Goal: Task Accomplishment & Management: Complete application form

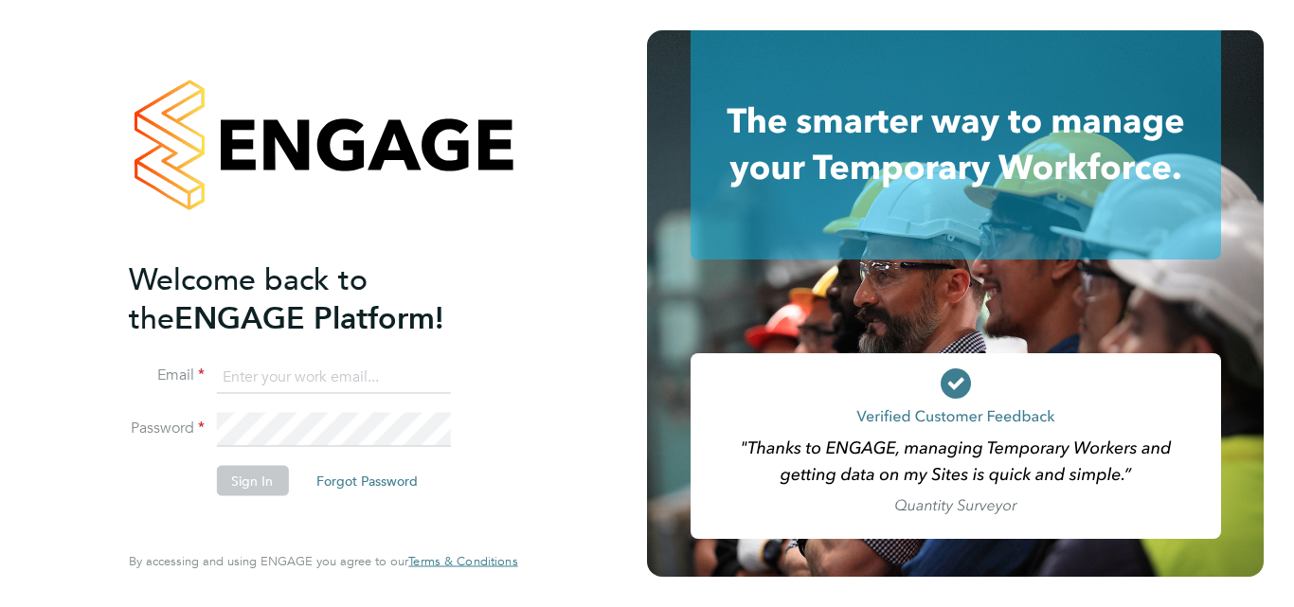
type input "[EMAIL_ADDRESS][DOMAIN_NAME]"
click at [263, 479] on button "Sign In" at bounding box center [252, 480] width 72 height 30
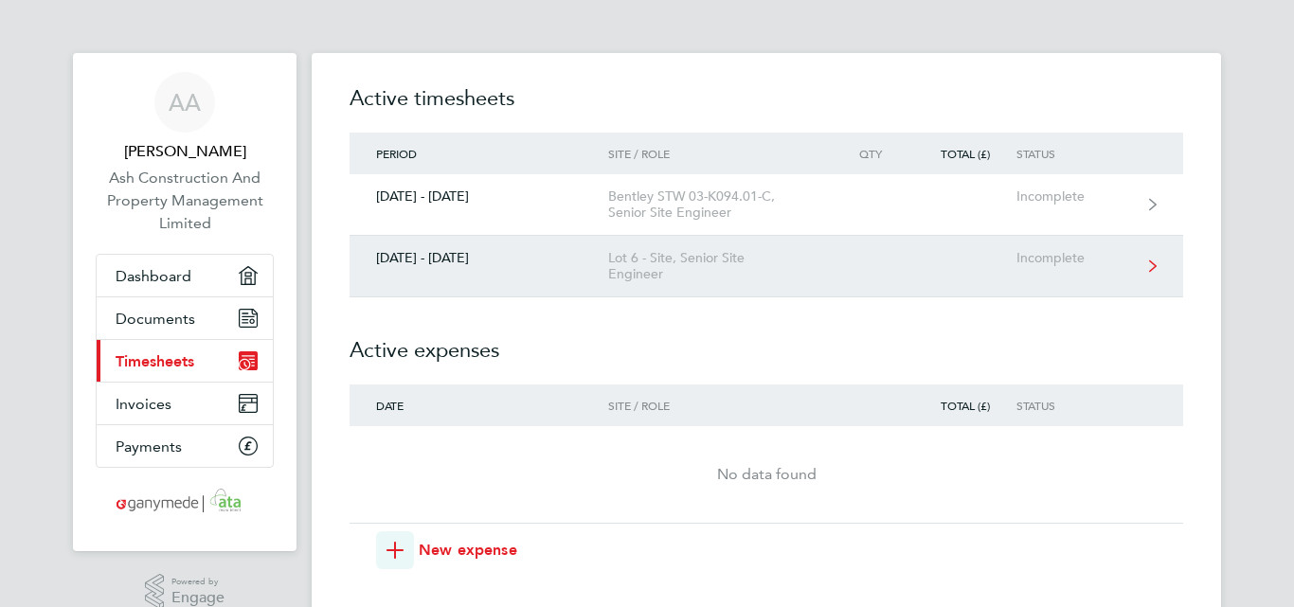
click at [806, 261] on div "Lot 6 - Site, Senior Site Engineer" at bounding box center [716, 266] width 217 height 32
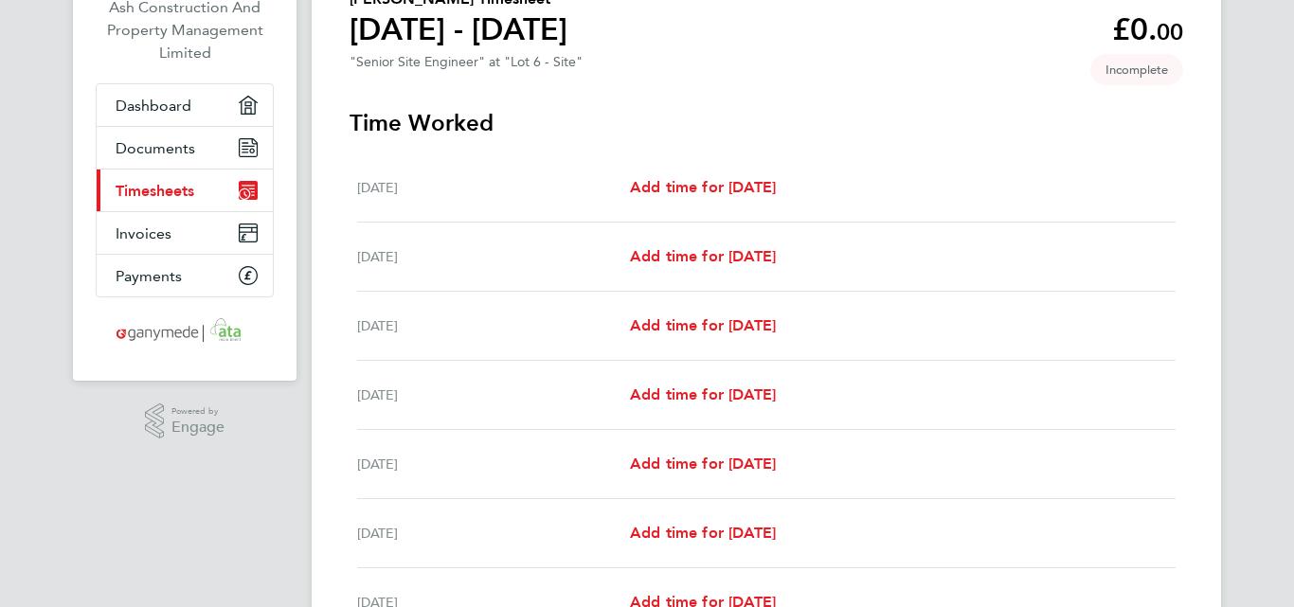
scroll to position [190, 0]
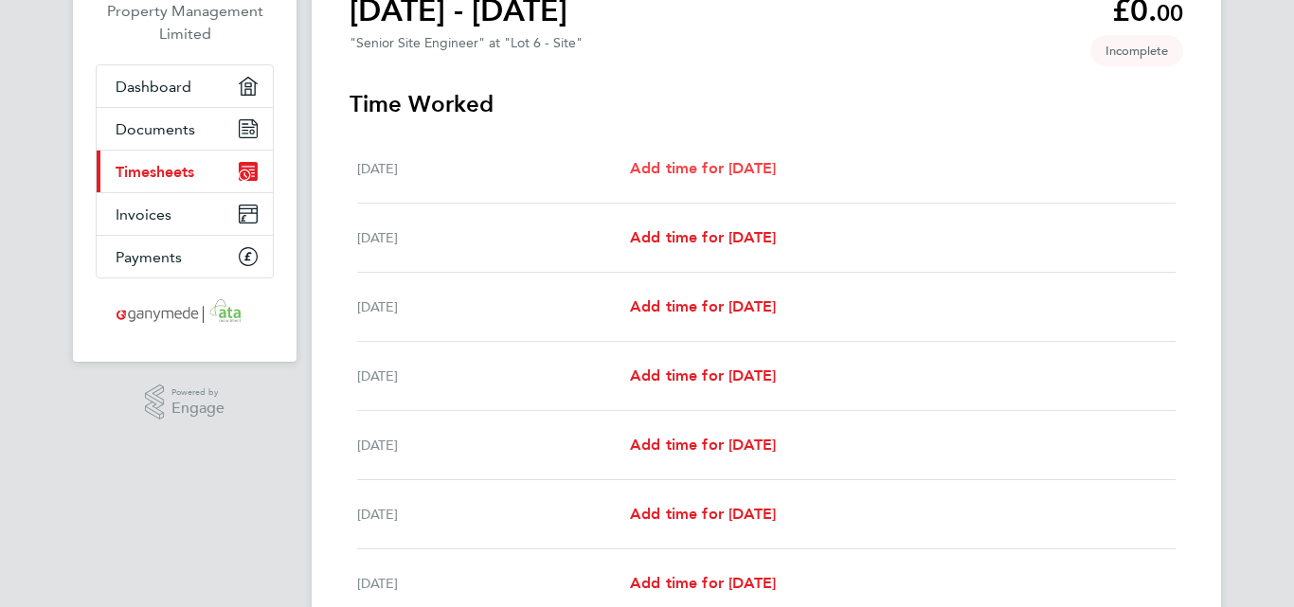
click at [675, 173] on span "Add time for [DATE]" at bounding box center [703, 168] width 146 height 18
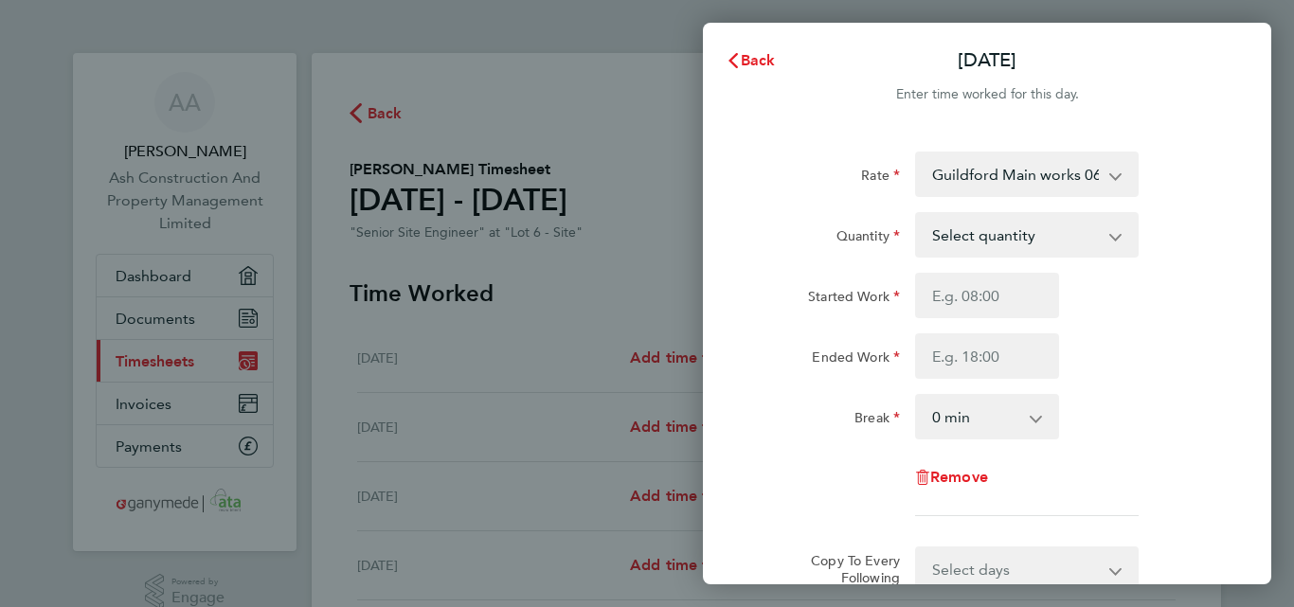
click at [1114, 238] on app-icon-cross-button at bounding box center [1125, 235] width 23 height 42
click at [1033, 237] on select "Select quantity 0.5 1" at bounding box center [1015, 235] width 197 height 42
select select "1"
click at [917, 214] on select "Select quantity 0.5 1" at bounding box center [1015, 235] width 197 height 42
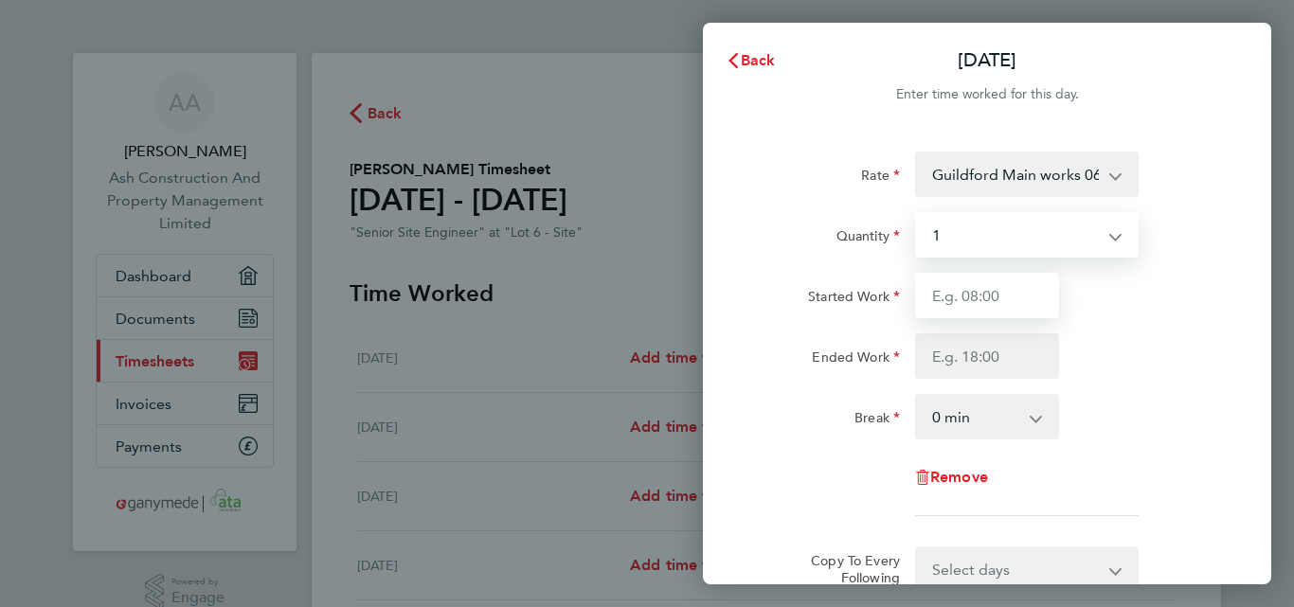
click at [939, 315] on input "Started Work" at bounding box center [987, 295] width 144 height 45
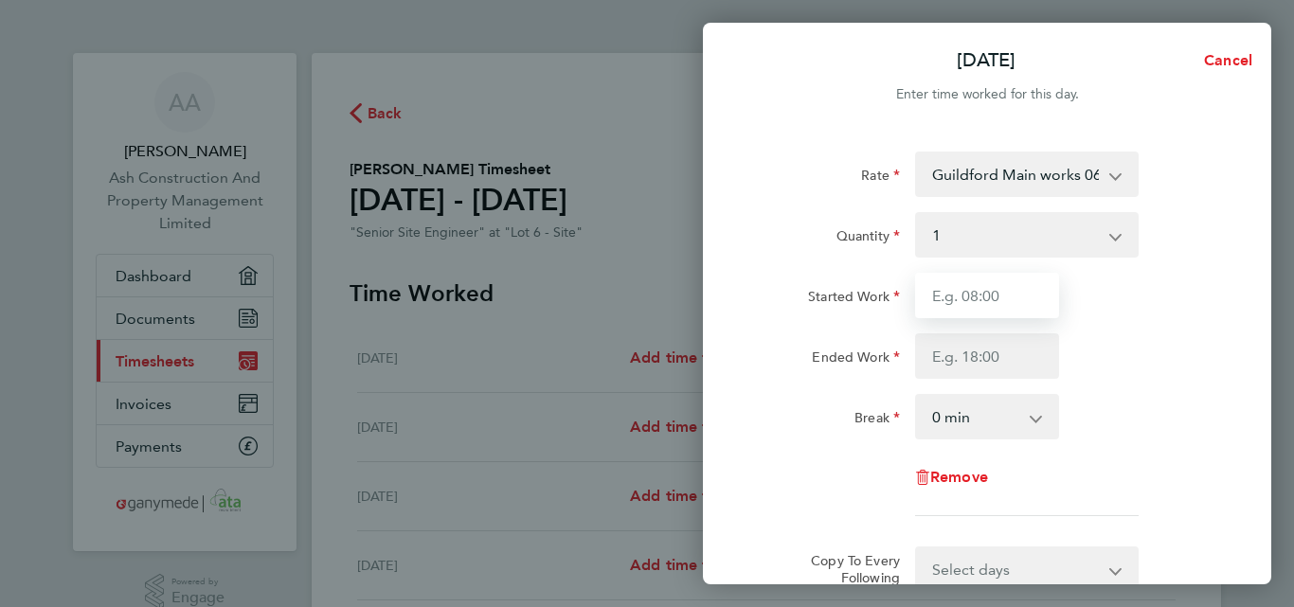
click at [942, 297] on input "Started Work" at bounding box center [987, 295] width 144 height 45
type input "07:30"
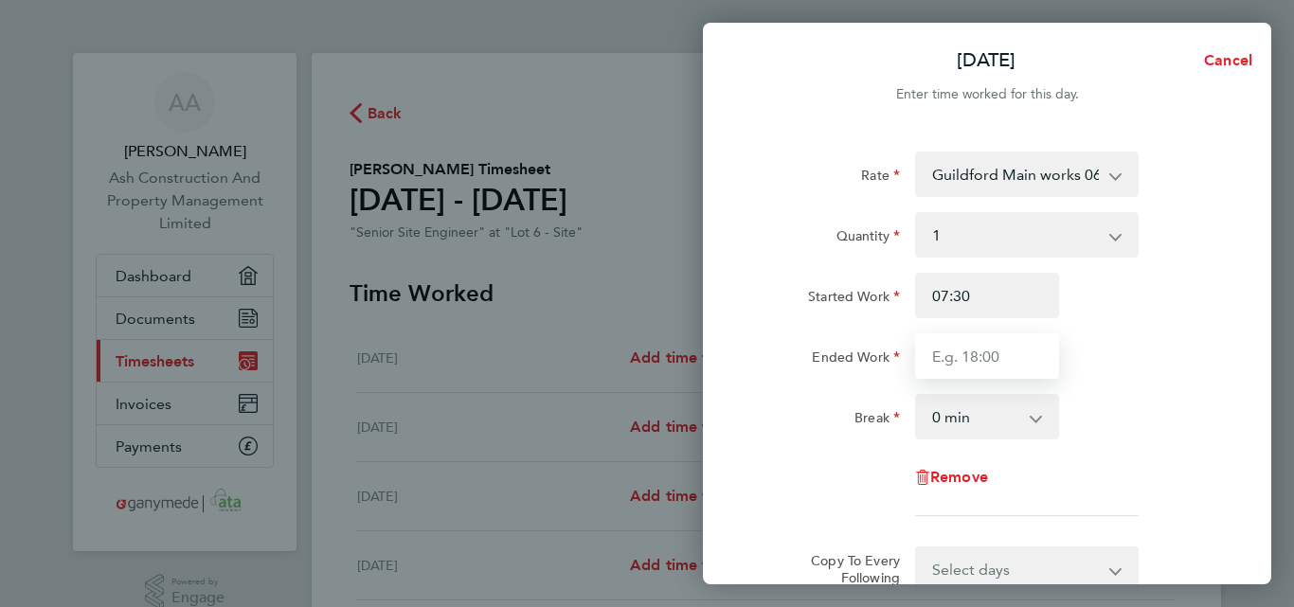
click at [926, 353] on input "Ended Work" at bounding box center [987, 356] width 144 height 45
type input "17:30"
click at [938, 410] on select "0 min 15 min 30 min 45 min 60 min 75 min 90 min" at bounding box center [976, 417] width 118 height 42
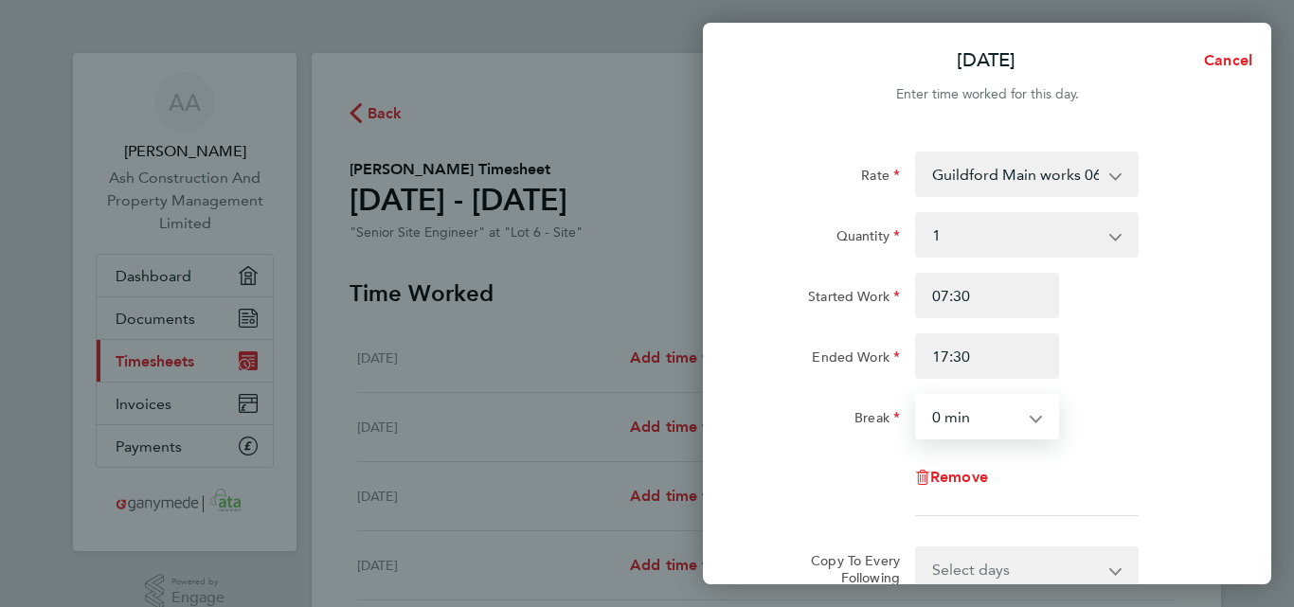
select select "30"
click at [917, 396] on select "0 min 15 min 30 min 45 min 60 min 75 min 90 min" at bounding box center [976, 417] width 118 height 42
click at [944, 479] on span "Remove" at bounding box center [960, 477] width 58 height 18
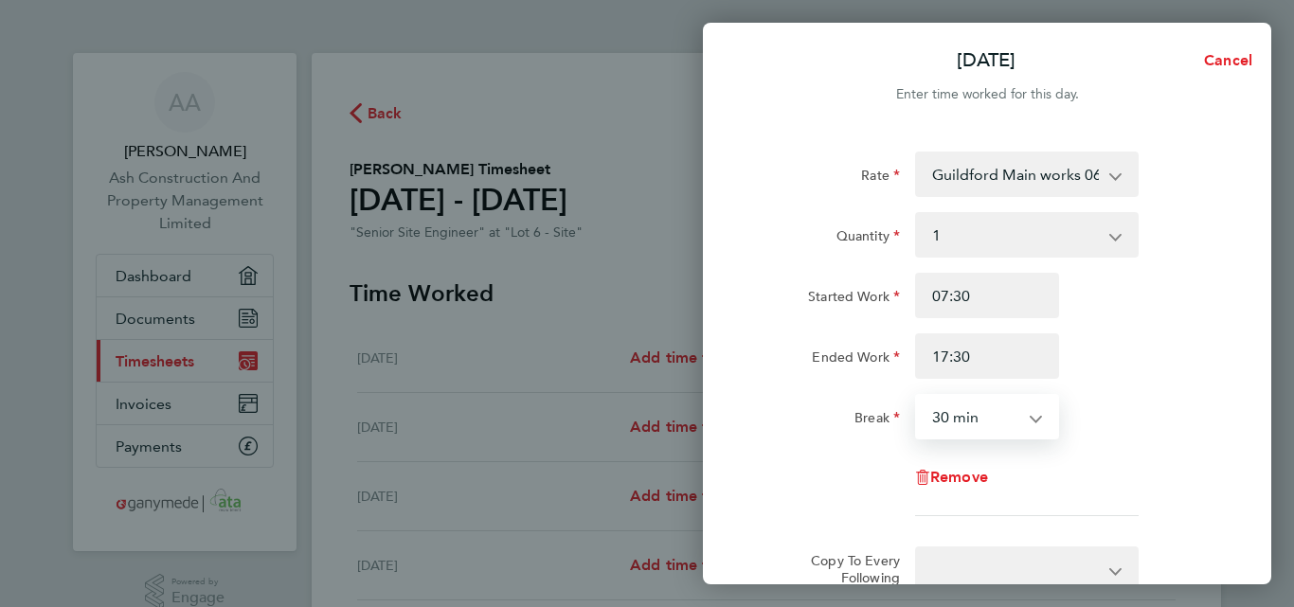
select select "null"
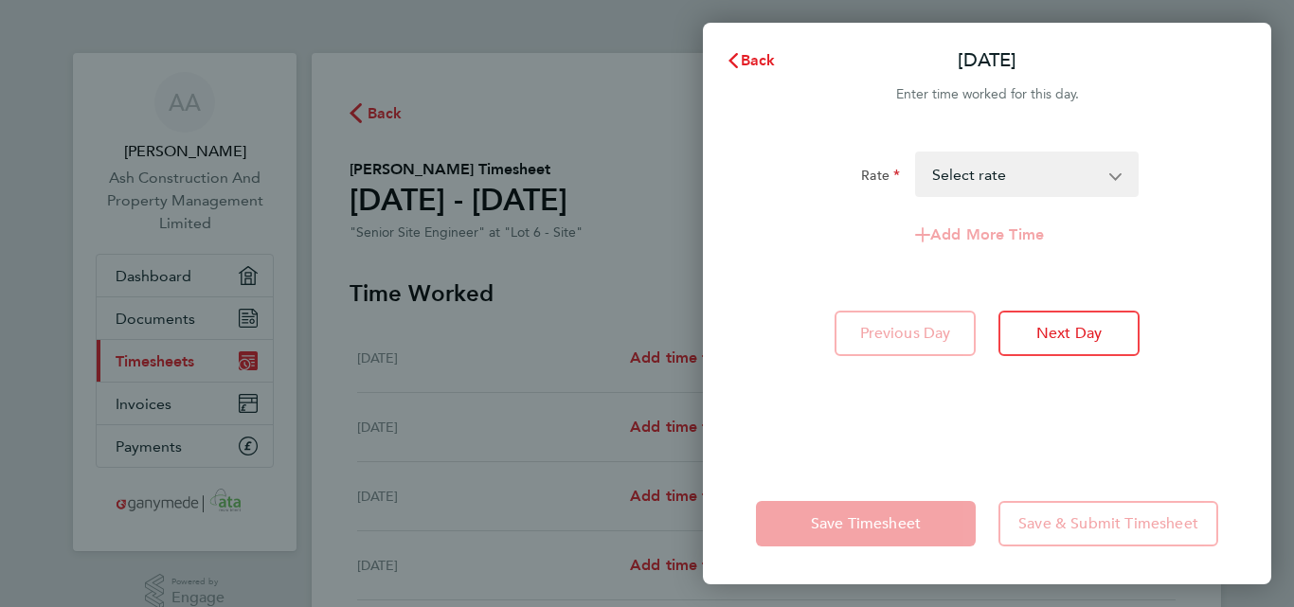
click at [660, 82] on div "Back [DATE] Enter time worked for this day. Rate Guildford Main works 06-K037.0…" at bounding box center [647, 303] width 1294 height 607
click at [729, 61] on icon "button" at bounding box center [733, 60] width 15 height 15
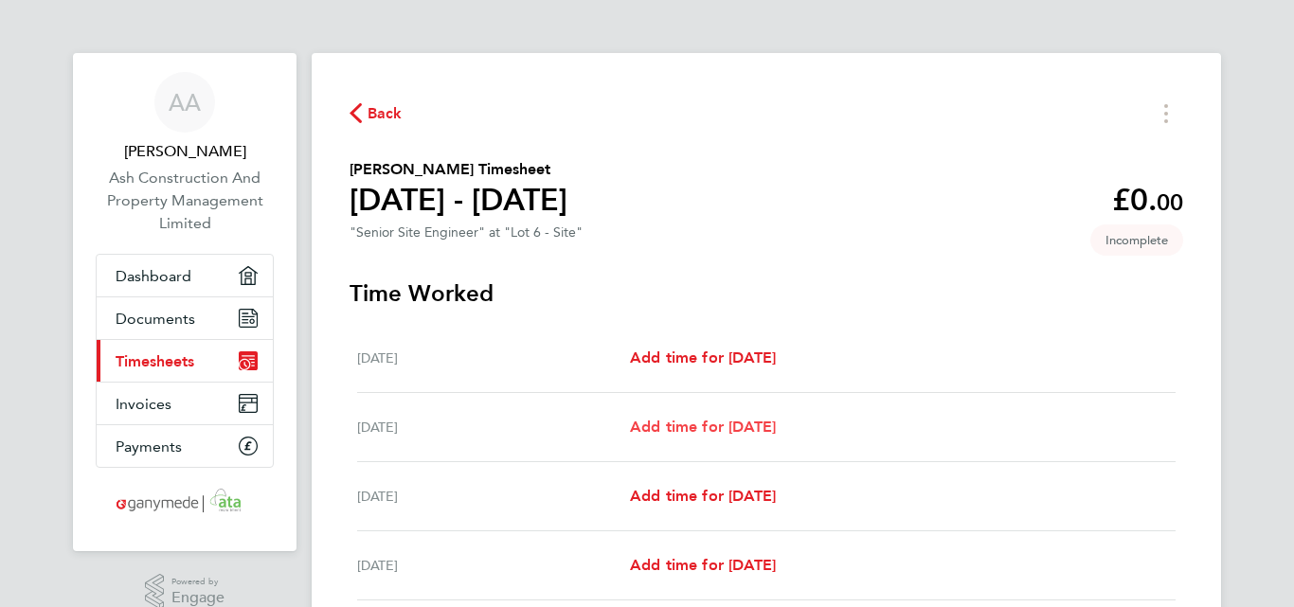
click at [644, 435] on span "Add time for [DATE]" at bounding box center [703, 427] width 146 height 18
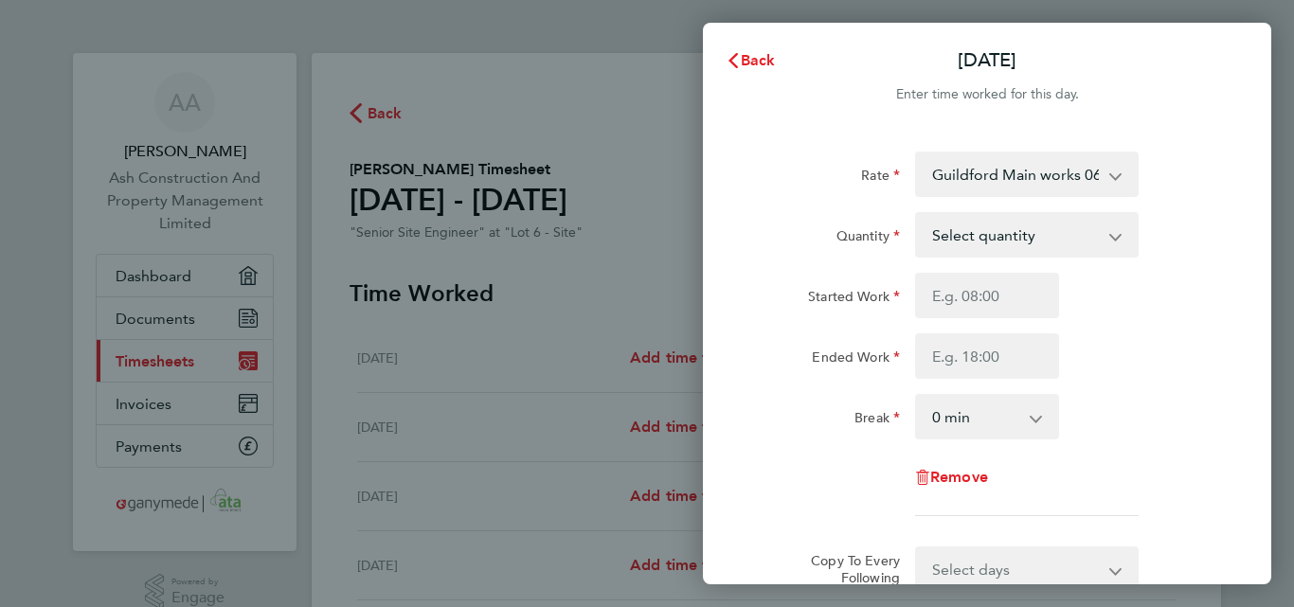
click at [994, 234] on select "Select quantity 0.5 1" at bounding box center [1015, 235] width 197 height 42
select select "1"
click at [917, 214] on select "Select quantity 0.5 1" at bounding box center [1015, 235] width 197 height 42
drag, startPoint x: 990, startPoint y: 255, endPoint x: 944, endPoint y: 320, distance: 80.2
click at [938, 320] on div "Started Work Ended Work" at bounding box center [988, 326] width 478 height 106
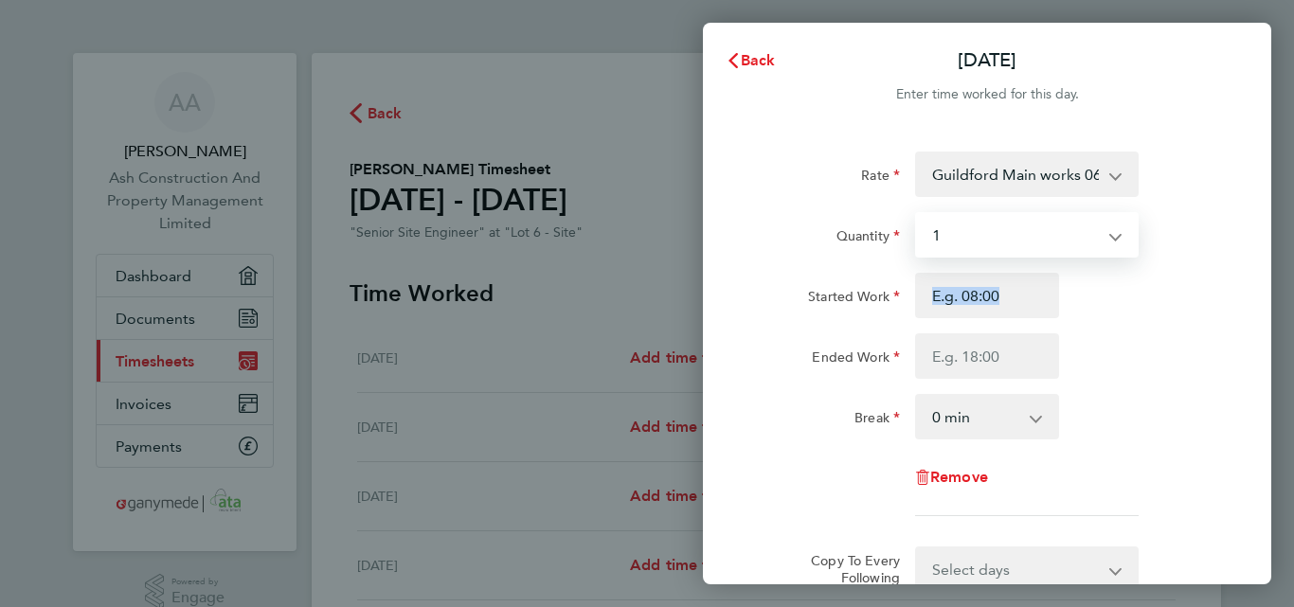
click at [938, 320] on div "Started Work Ended Work" at bounding box center [988, 326] width 478 height 106
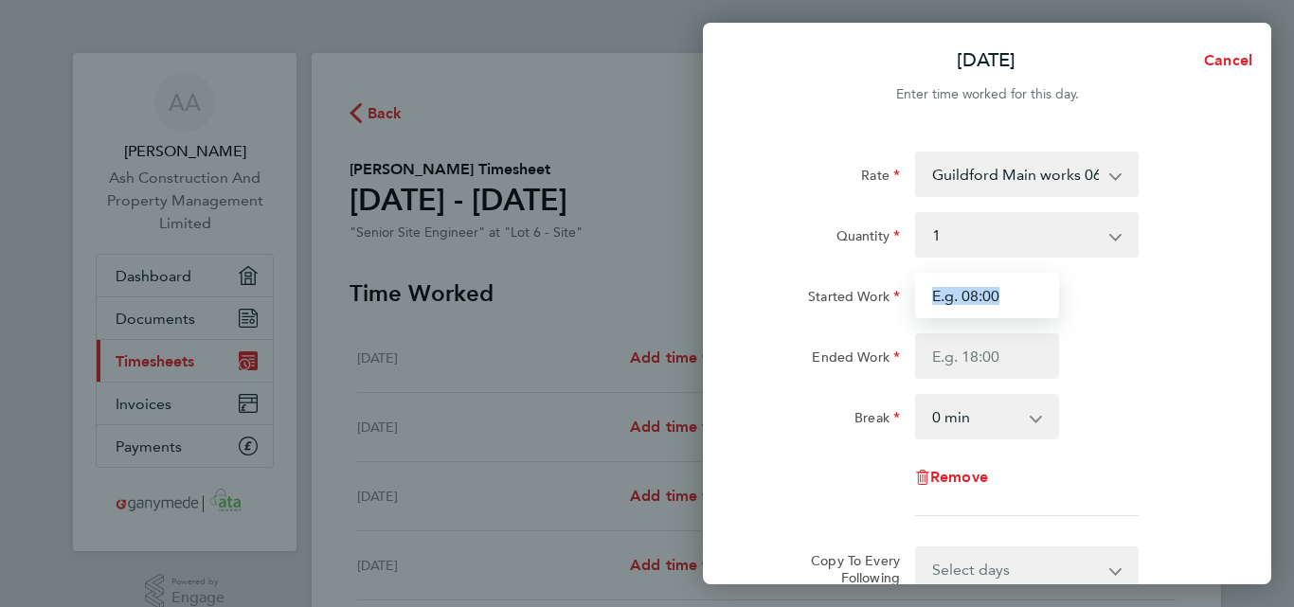
click at [1028, 298] on input "Started Work" at bounding box center [987, 295] width 144 height 45
type input "07:30"
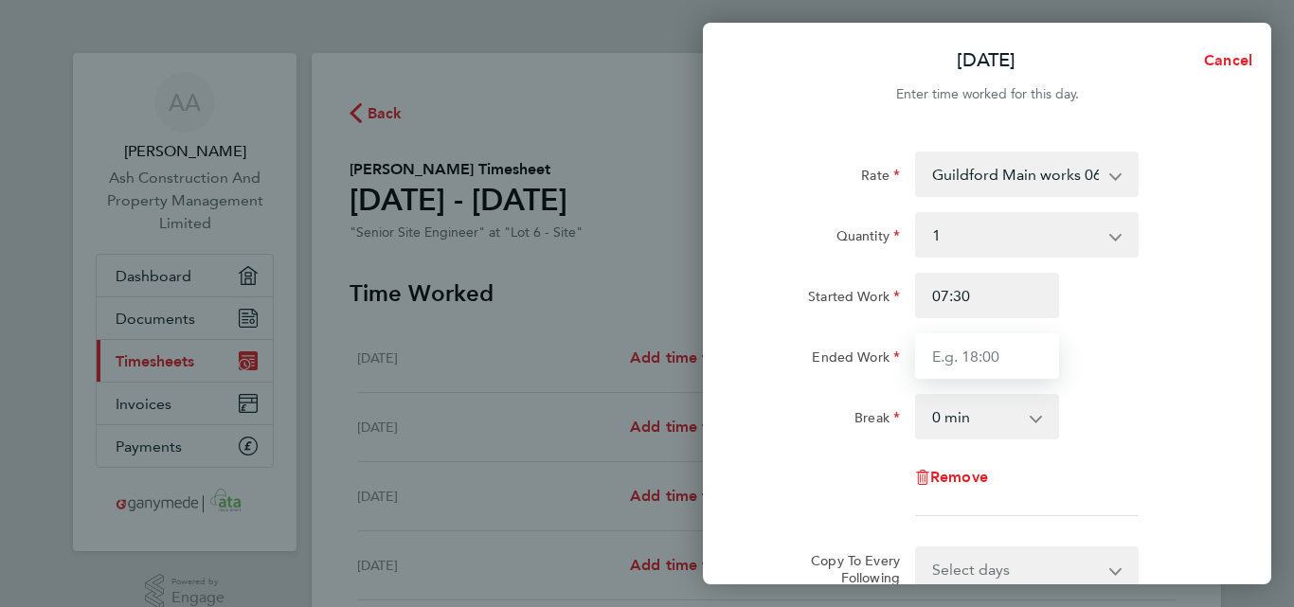
click at [951, 359] on input "Ended Work" at bounding box center [987, 356] width 144 height 45
type input "17:30"
click at [951, 419] on select "0 min 15 min 30 min 45 min 60 min 75 min 90 min" at bounding box center [976, 417] width 118 height 42
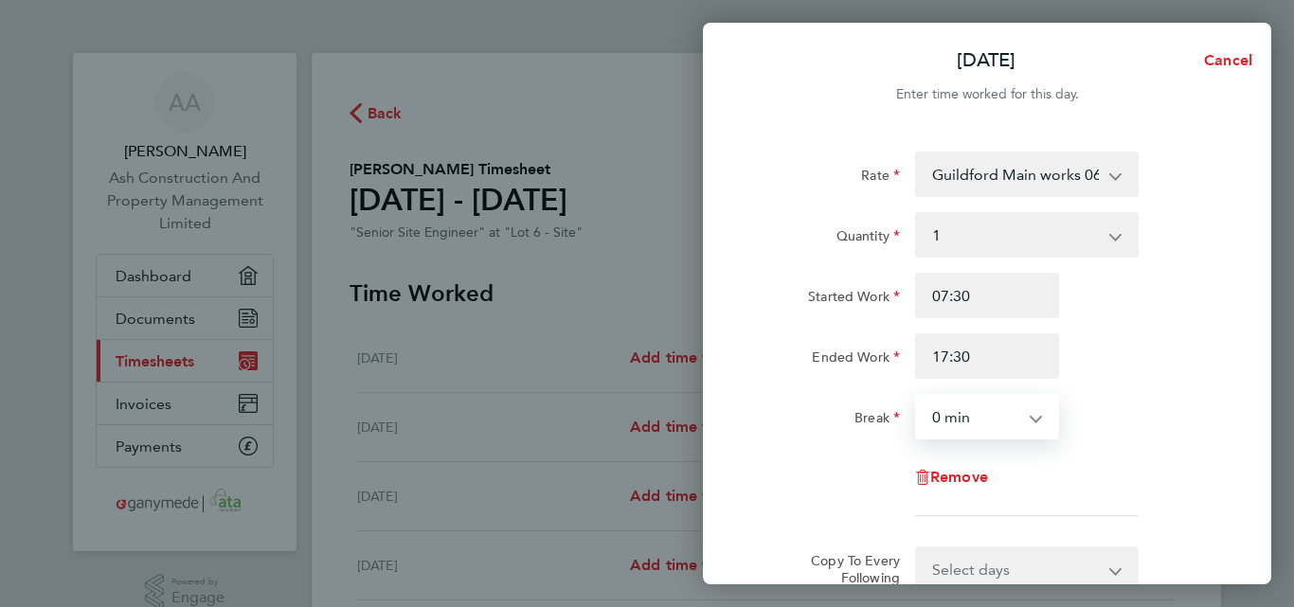
click at [945, 423] on select "0 min 15 min 30 min 45 min 60 min 75 min 90 min" at bounding box center [976, 417] width 118 height 42
select select "30"
click at [917, 396] on select "0 min 15 min 30 min 45 min 60 min 75 min 90 min" at bounding box center [976, 417] width 118 height 42
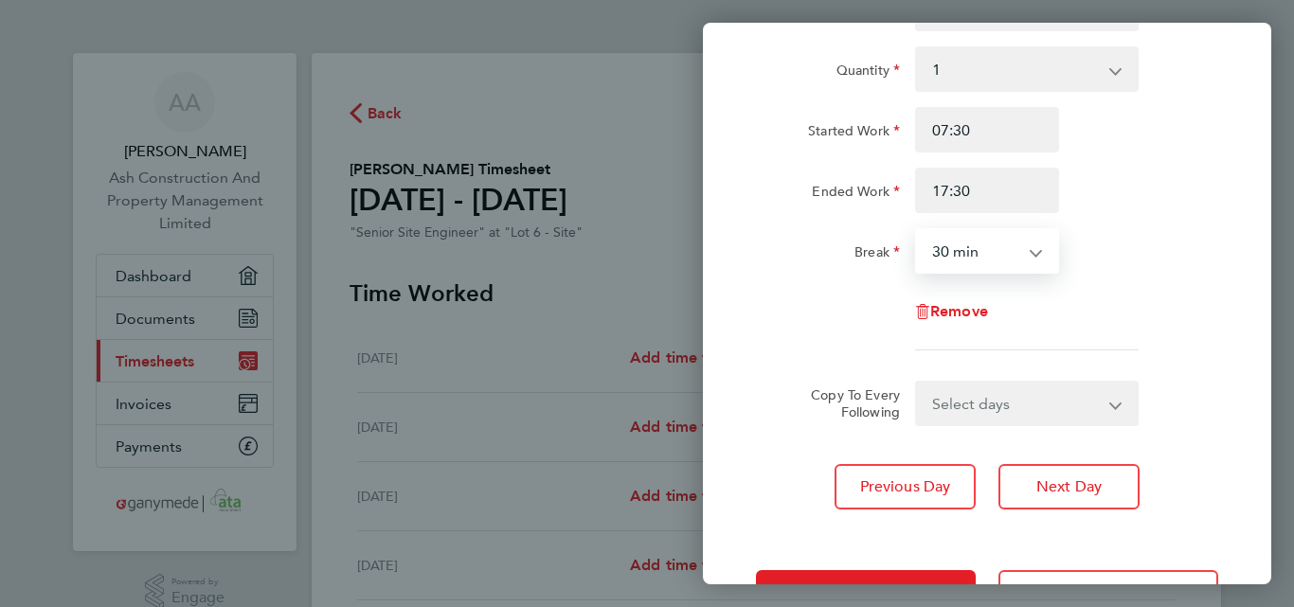
scroll to position [190, 0]
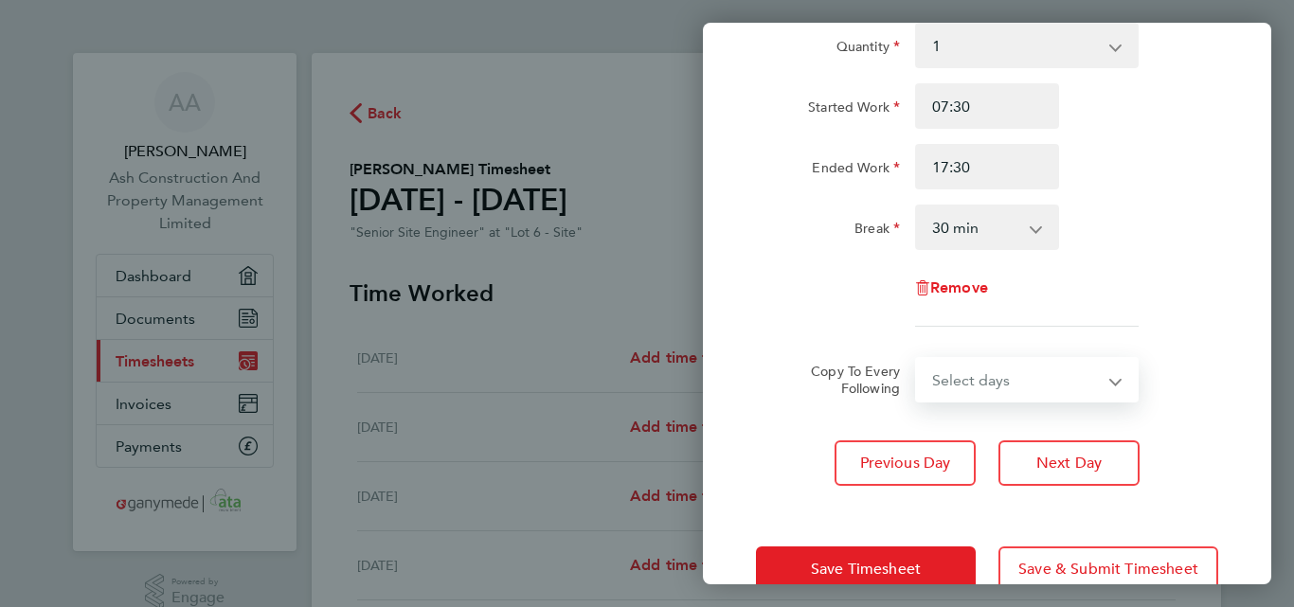
click at [987, 387] on select "Select days Day Weekday (Mon-Fri) Weekend (Sat-Sun) [DATE] [DATE] [DATE] [DATE]…" at bounding box center [1016, 380] width 199 height 42
select select "WEEKDAY"
click at [917, 359] on select "Select days Day Weekday (Mon-Fri) Weekend (Sat-Sun) [DATE] [DATE] [DATE] [DATE]…" at bounding box center [1016, 380] width 199 height 42
select select "[DATE]"
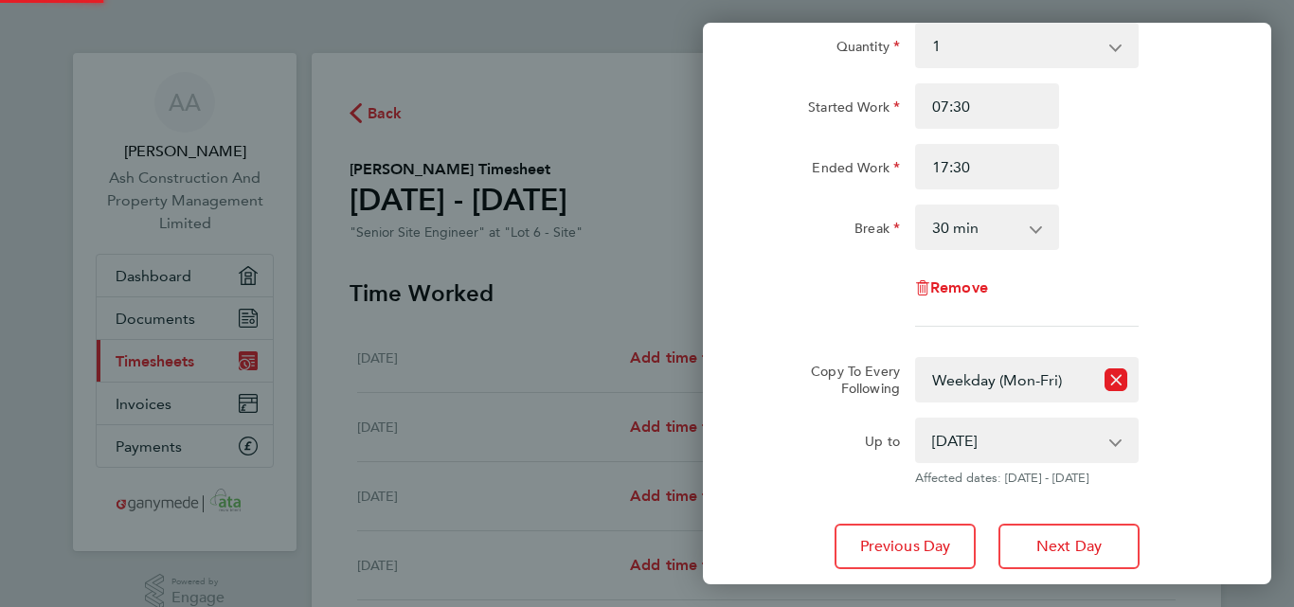
drag, startPoint x: 979, startPoint y: 359, endPoint x: 992, endPoint y: 190, distance: 170.1
click at [992, 190] on div "Rate Guildford Main works 06-K037.01-C 9200041227P - 360.00 Quantity Select qua…" at bounding box center [987, 144] width 462 height 365
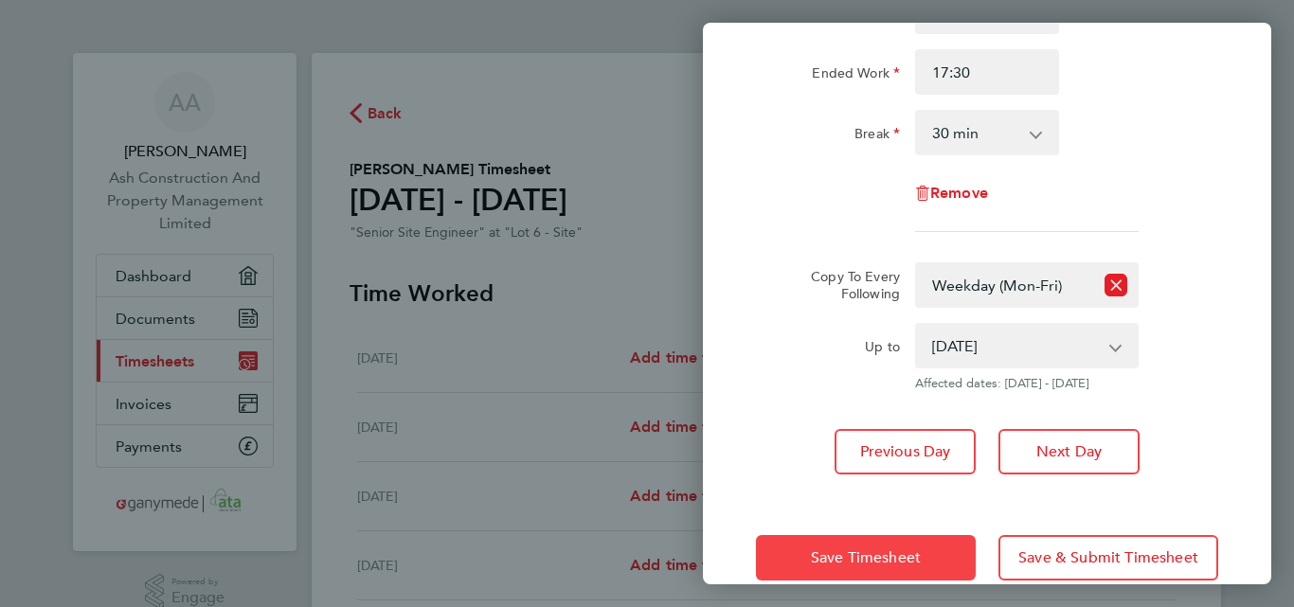
click at [890, 555] on span "Save Timesheet" at bounding box center [866, 558] width 110 height 19
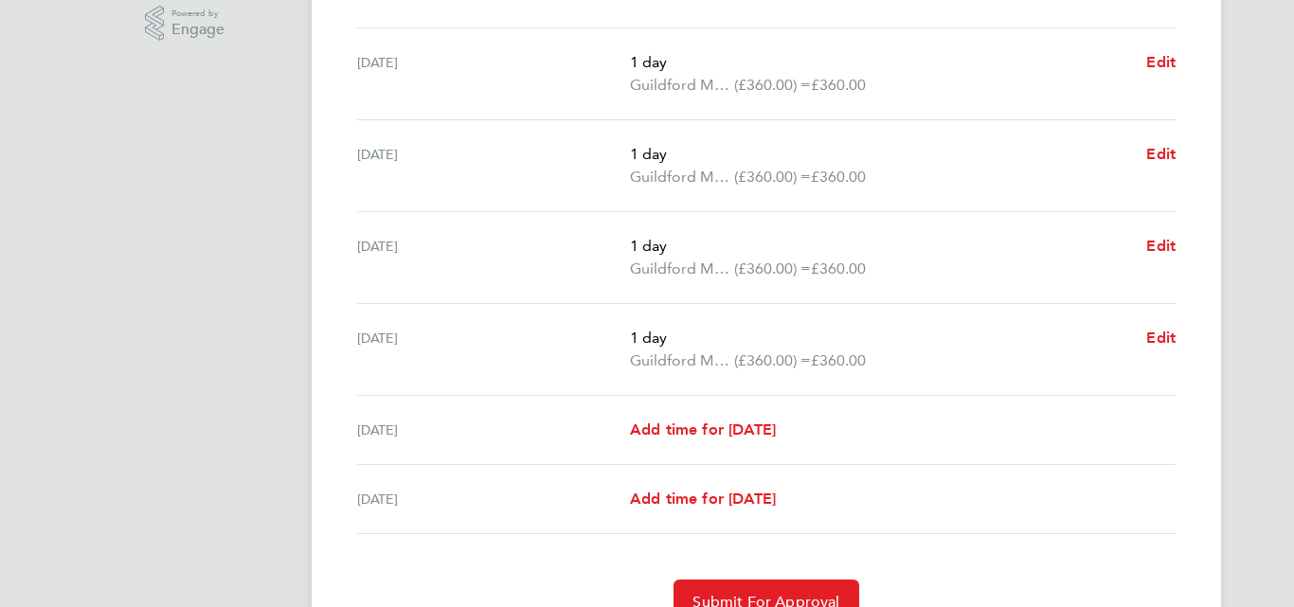
scroll to position [662, 0]
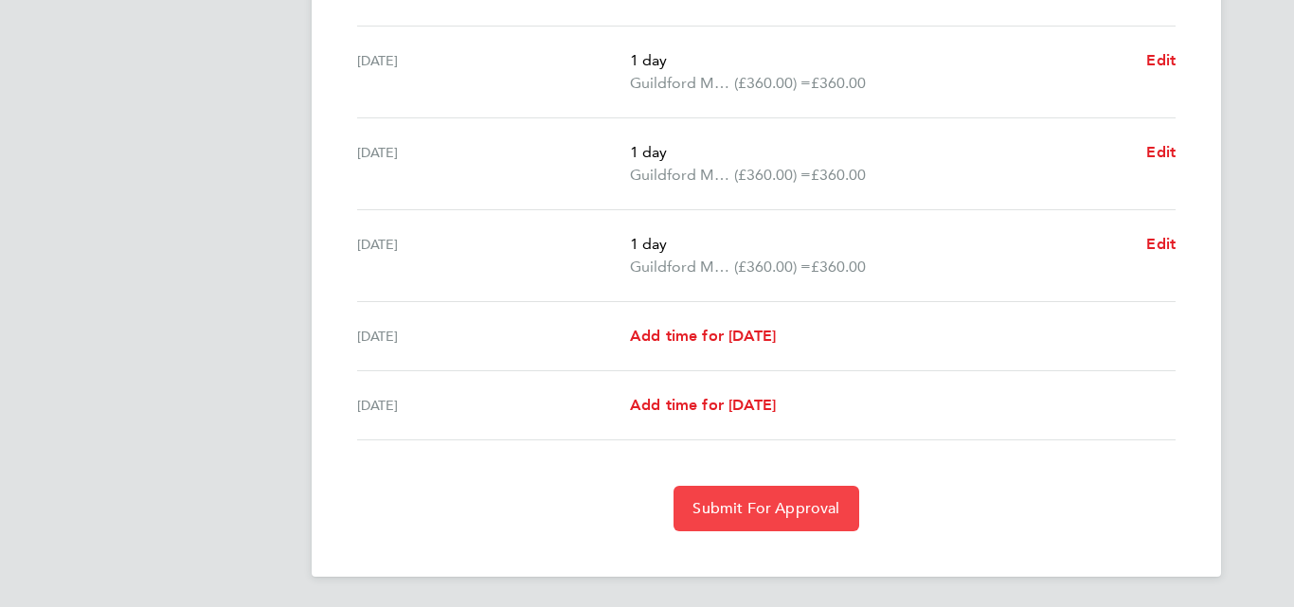
click at [725, 511] on span "Submit For Approval" at bounding box center [766, 508] width 147 height 19
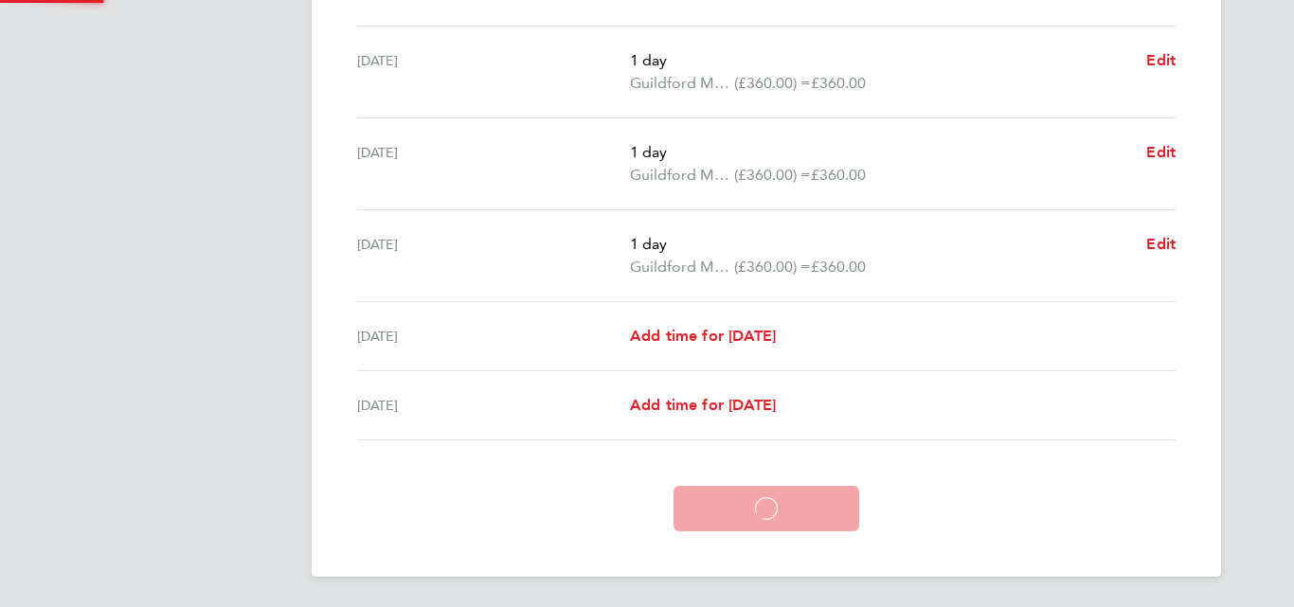
click at [725, 511] on app-form-button "Submit For Approval Loading" at bounding box center [766, 508] width 200 height 45
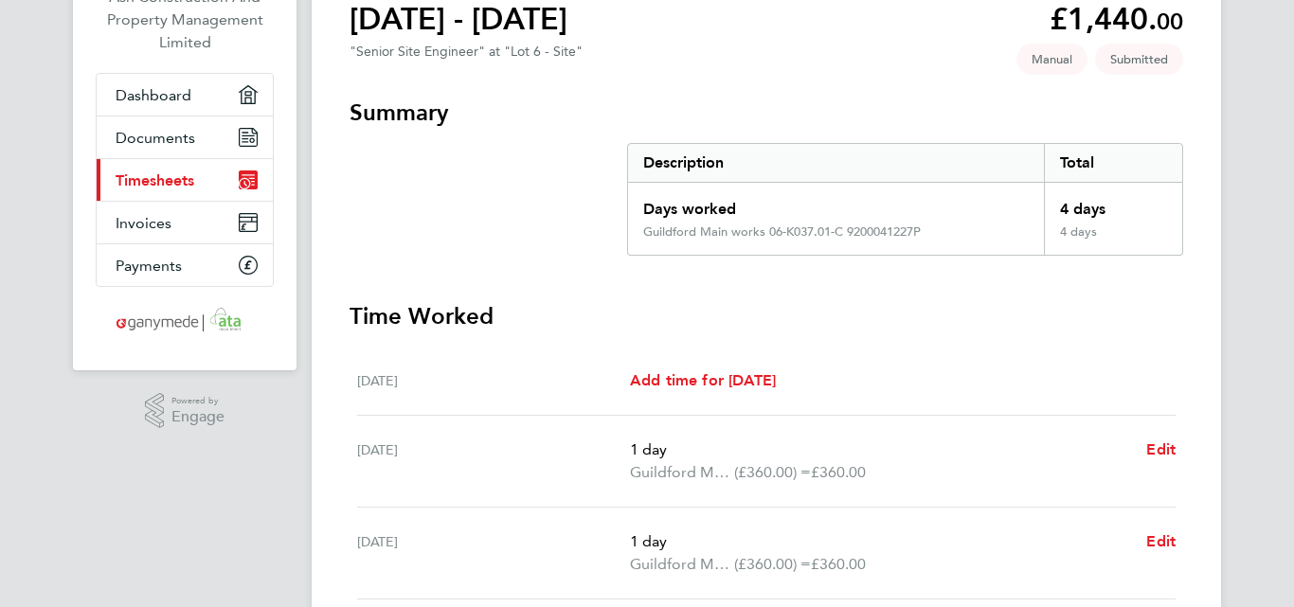
scroll to position [98, 0]
